Goal: Transaction & Acquisition: Purchase product/service

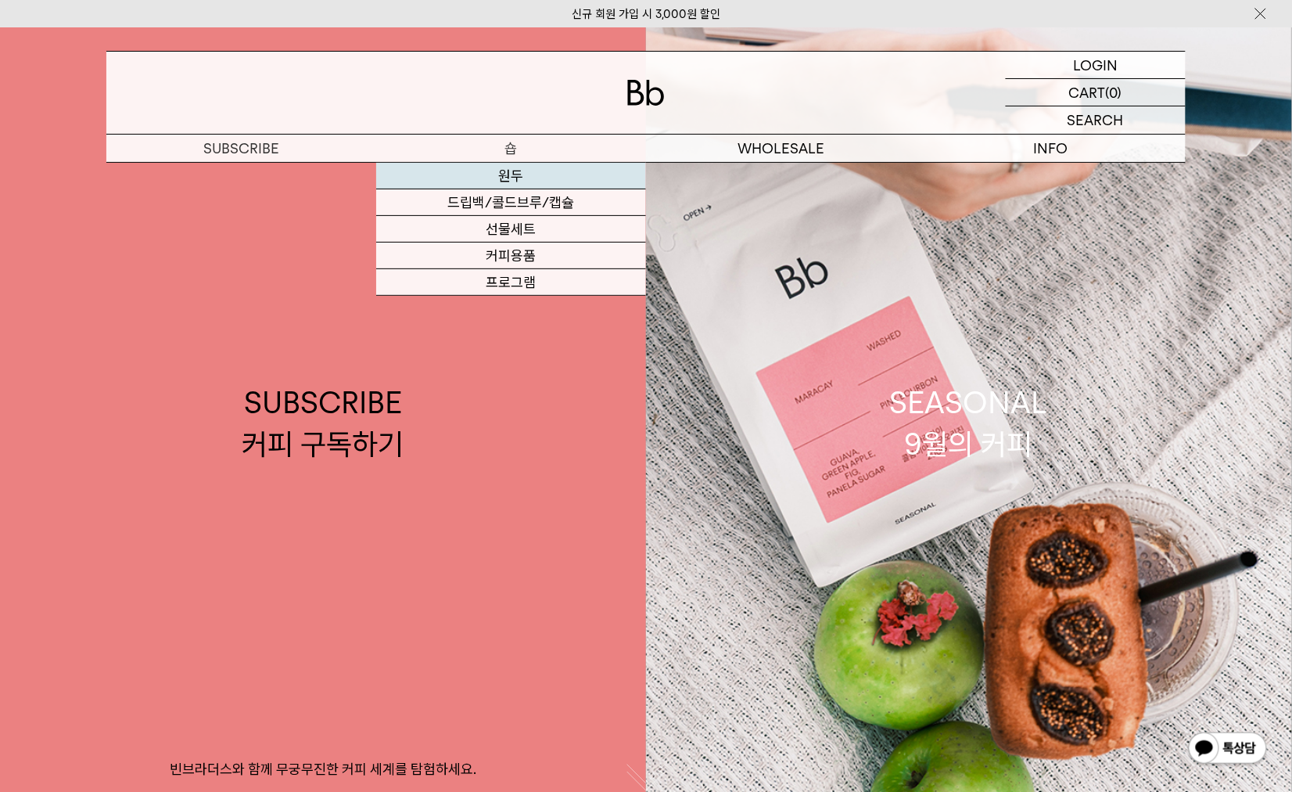
click at [520, 178] on link "원두" at bounding box center [511, 176] width 270 height 27
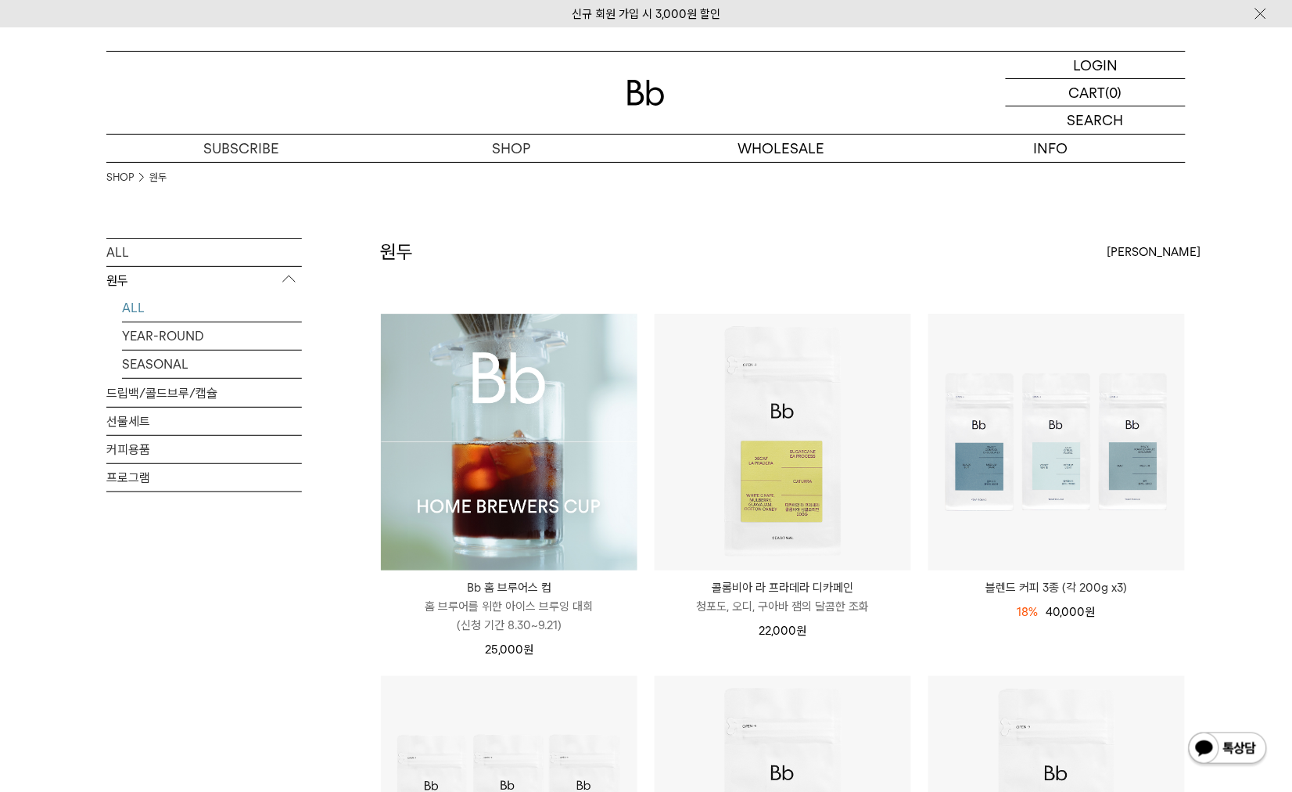
click at [526, 417] on img at bounding box center [509, 442] width 257 height 257
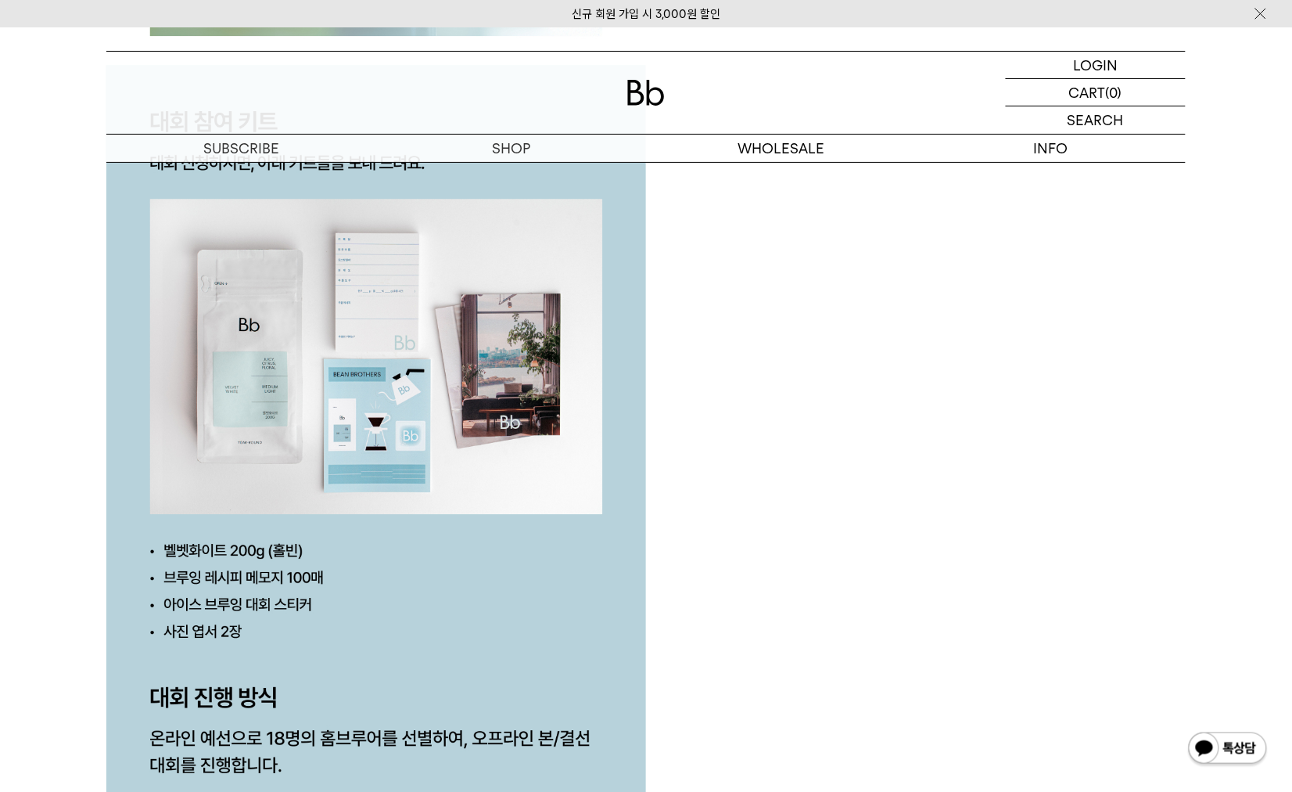
scroll to position [3606, 0]
